Goal: Complete Application Form: Complete application form

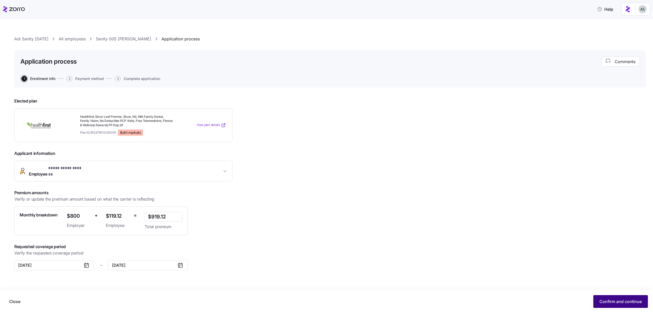
click at [613, 295] on button "Confirm and continue" at bounding box center [620, 301] width 55 height 13
